Goal: Transaction & Acquisition: Purchase product/service

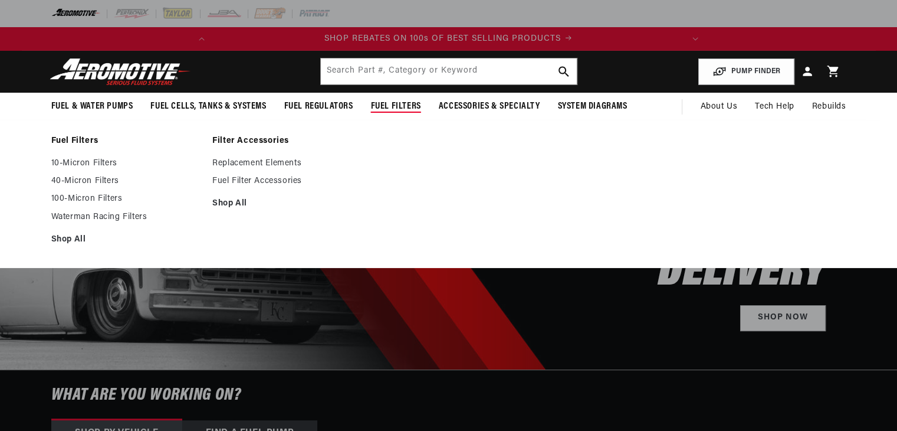
click at [434, 104] on polygon at bounding box center [443, 106] width 27 height 27
click at [405, 102] on span "Fuel Filters" at bounding box center [396, 106] width 50 height 12
click at [389, 103] on span "Fuel Filters" at bounding box center [396, 106] width 50 height 12
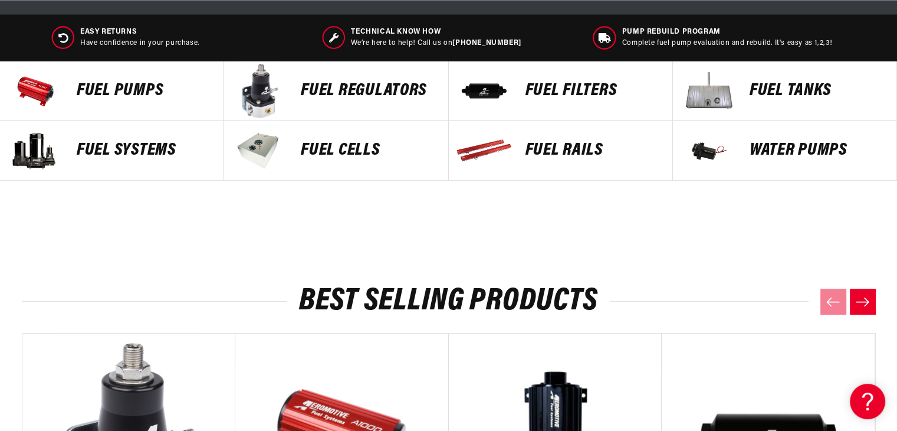
scroll to position [531, 0]
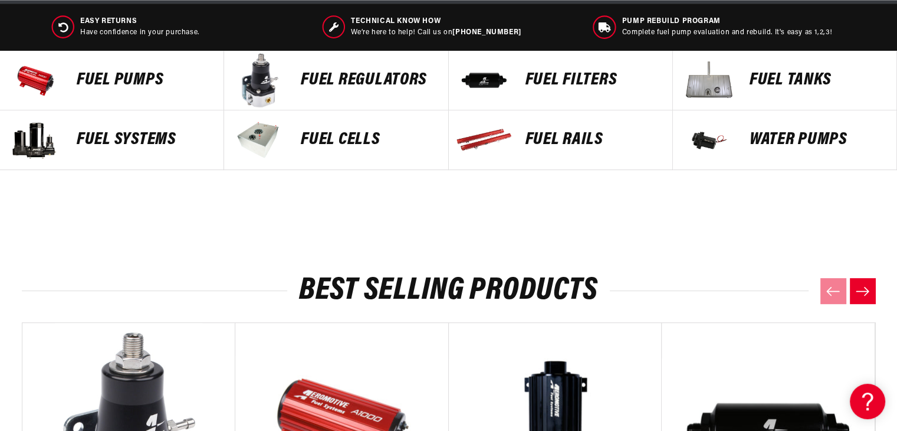
click at [540, 74] on p "FUEL FILTERS" at bounding box center [592, 80] width 135 height 18
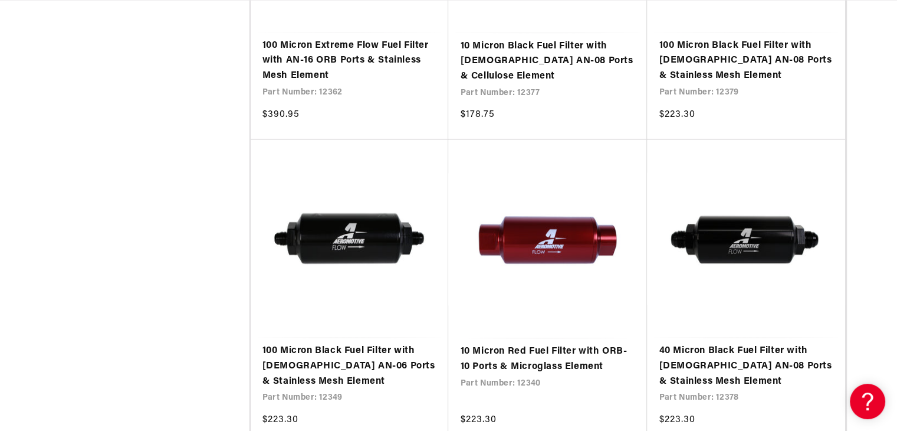
scroll to position [0, 466]
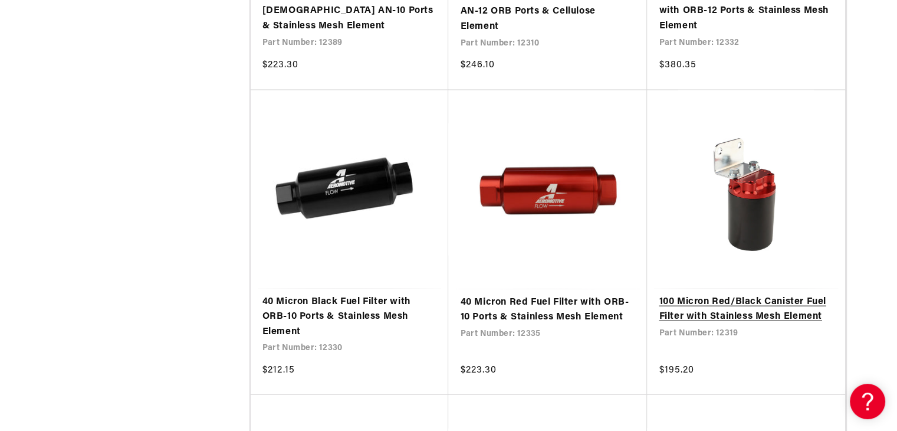
click at [748, 294] on link "100 Micron Red/Black Canister Fuel Filter with Stainless Mesh Element" at bounding box center [746, 309] width 175 height 30
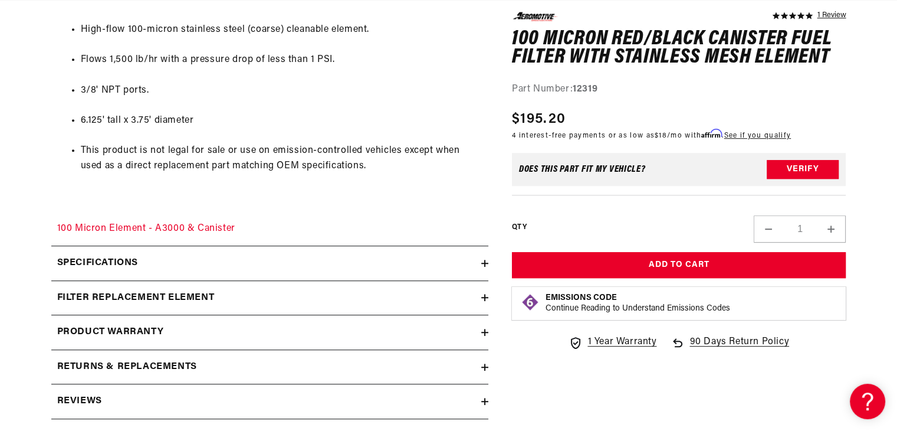
scroll to position [708, 0]
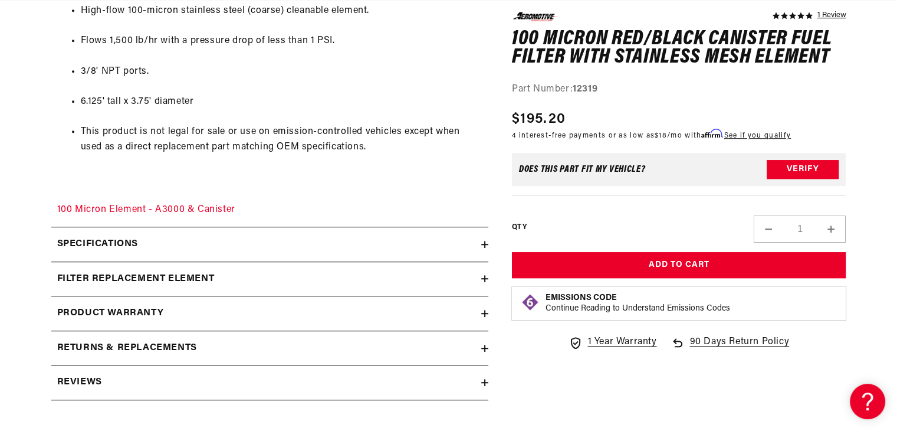
click at [107, 248] on h2 "Specifications" at bounding box center [97, 243] width 81 height 15
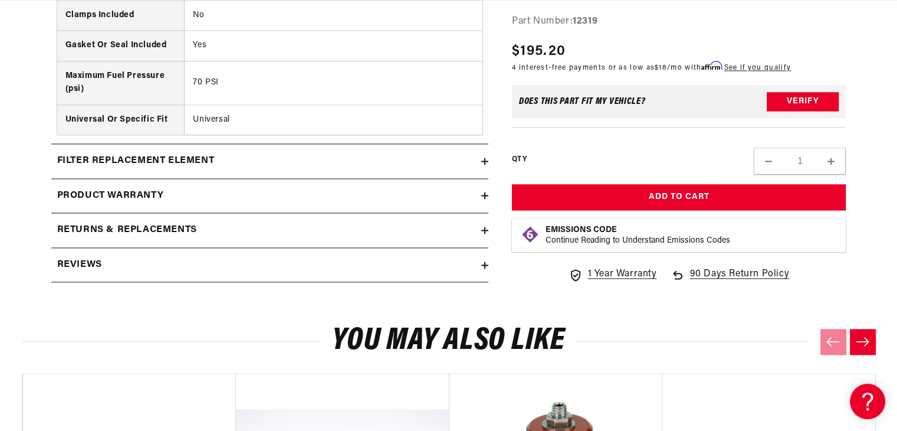
scroll to position [0, 0]
click at [124, 155] on h2 "filter replacement element" at bounding box center [135, 160] width 157 height 15
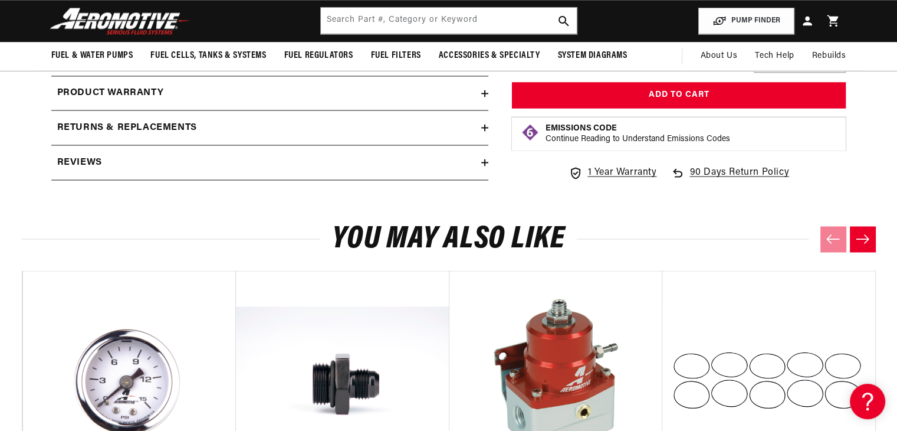
scroll to position [2123, 0]
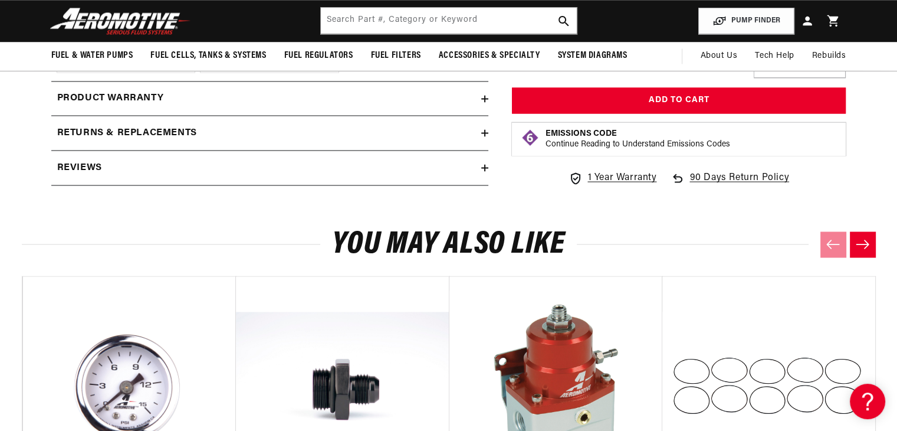
click at [103, 160] on div "Reviews" at bounding box center [266, 167] width 430 height 15
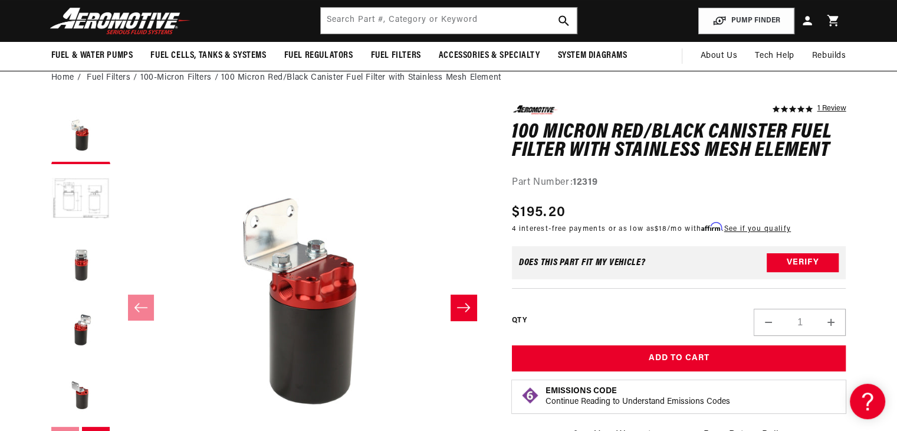
scroll to position [0, 46]
